Goal: Information Seeking & Learning: Find specific fact

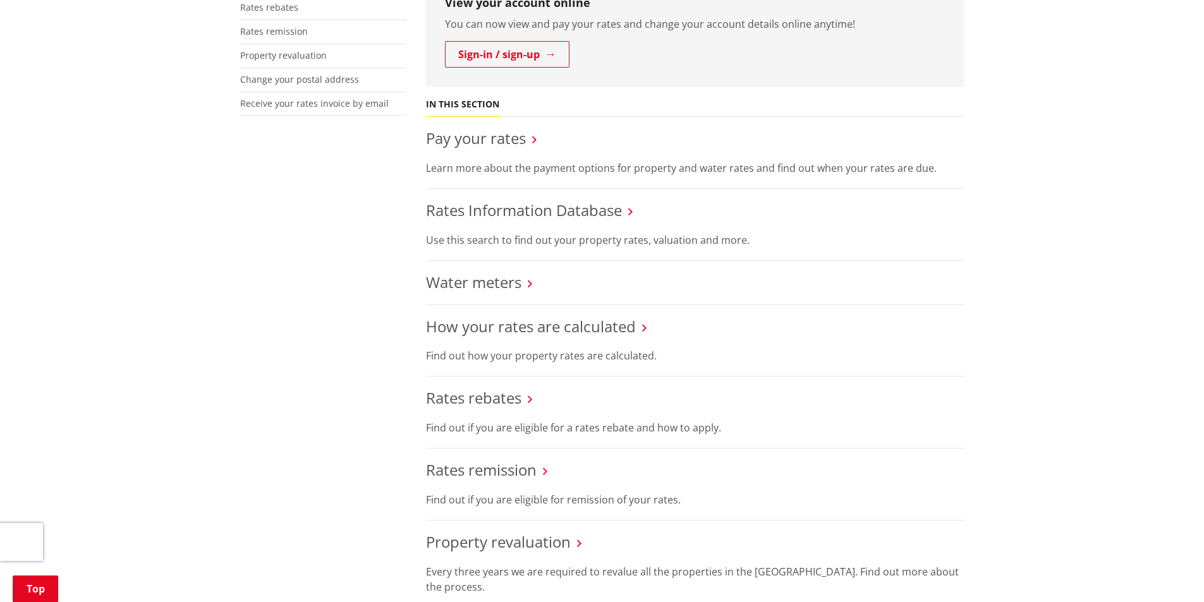
scroll to position [253, 0]
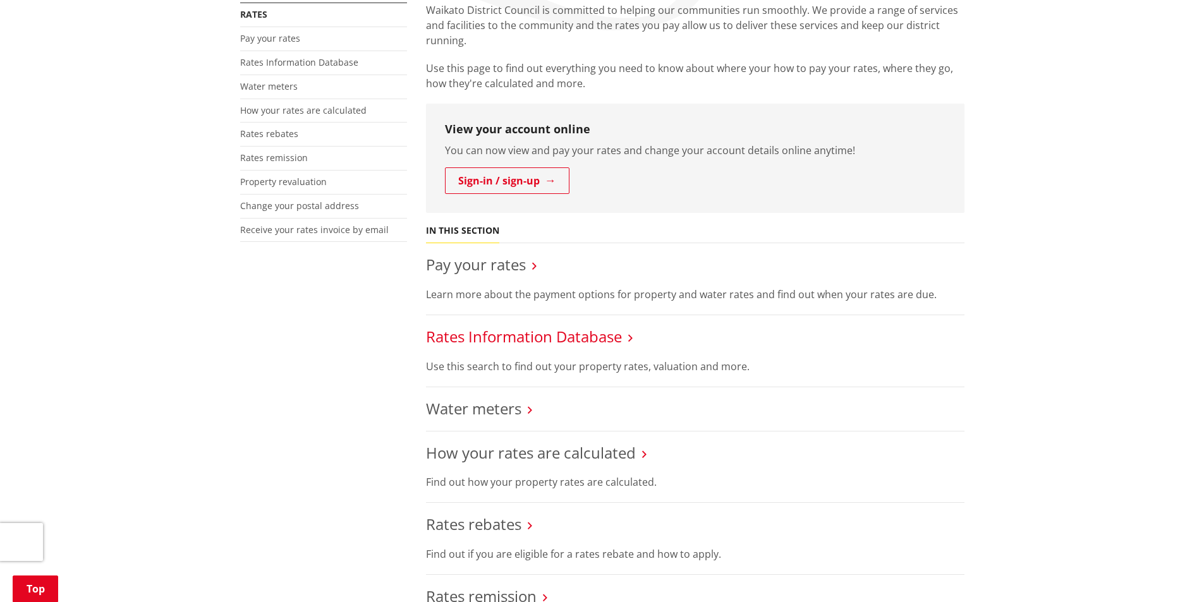
click at [592, 332] on link "Rates Information Database" at bounding box center [524, 336] width 196 height 21
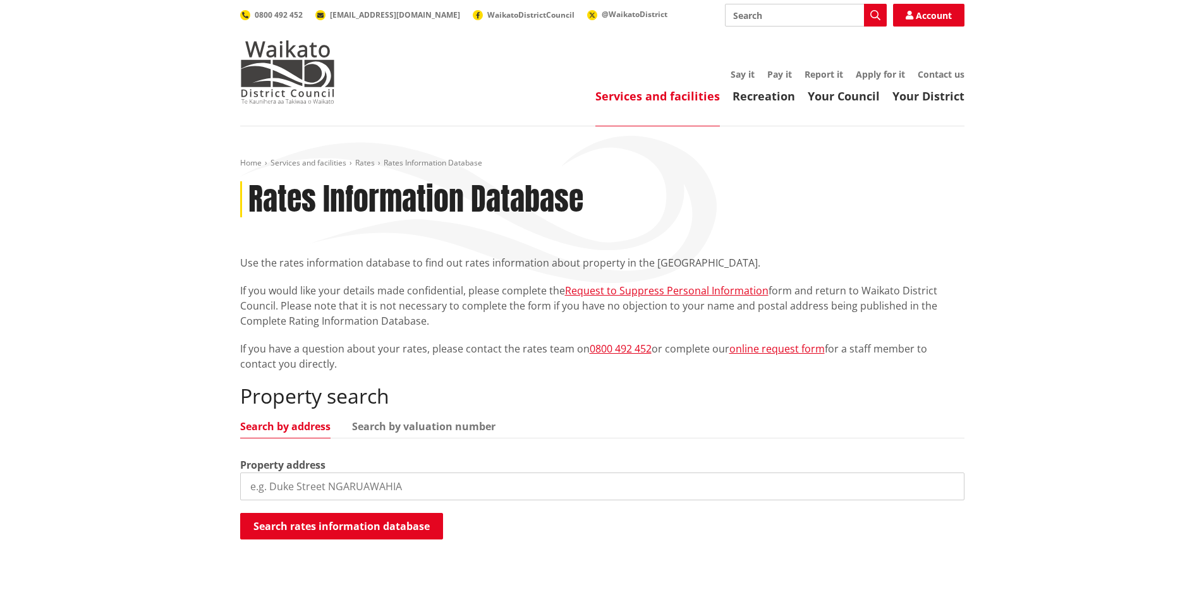
click at [387, 479] on input "search" at bounding box center [602, 487] width 724 height 28
type input "12a Kaiwaka"
click at [369, 518] on button "Search rates information database" at bounding box center [341, 526] width 203 height 27
